Goal: Information Seeking & Learning: Check status

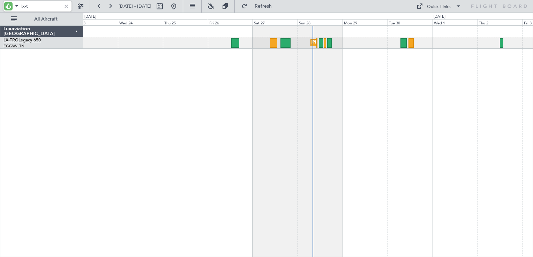
click at [23, 41] on link "LX-TRO Legacy 650" at bounding box center [21, 40] width 37 height 4
click at [25, 39] on link "LX-TRO Legacy 650" at bounding box center [21, 40] width 37 height 4
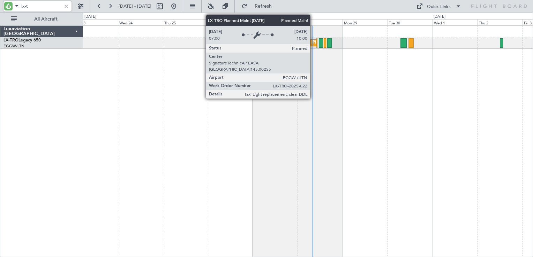
click at [313, 44] on div "Planned Maint [GEOGRAPHIC_DATA] ([GEOGRAPHIC_DATA])" at bounding box center [368, 43] width 110 height 10
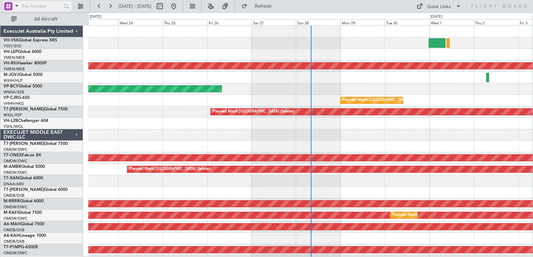
click at [8, 6] on div at bounding box center [8, 6] width 8 height 8
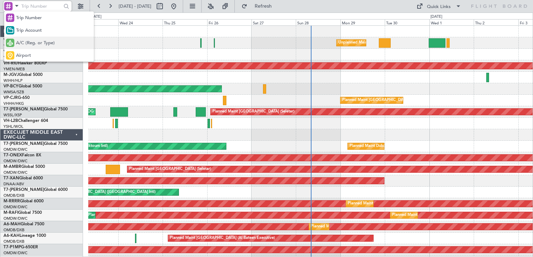
click at [27, 42] on span "A/C (Reg. or Type)" at bounding box center [35, 43] width 39 height 7
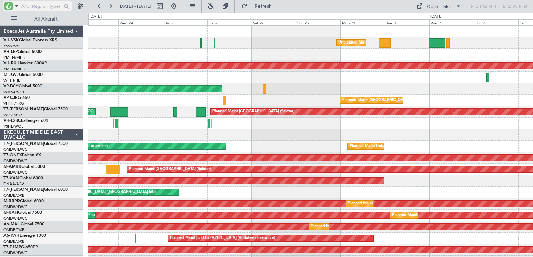
click at [37, 6] on input "text" at bounding box center [41, 6] width 40 height 10
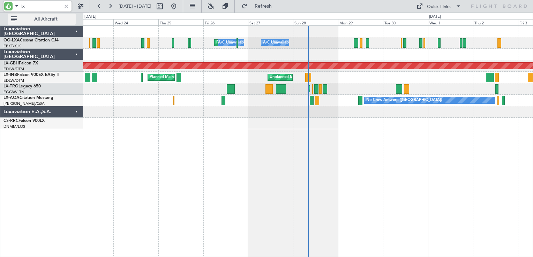
type input "l"
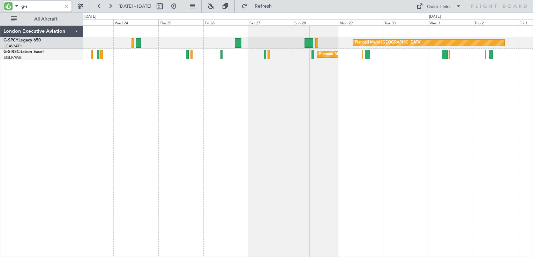
type input "g-s"
